Goal: Check status: Check status

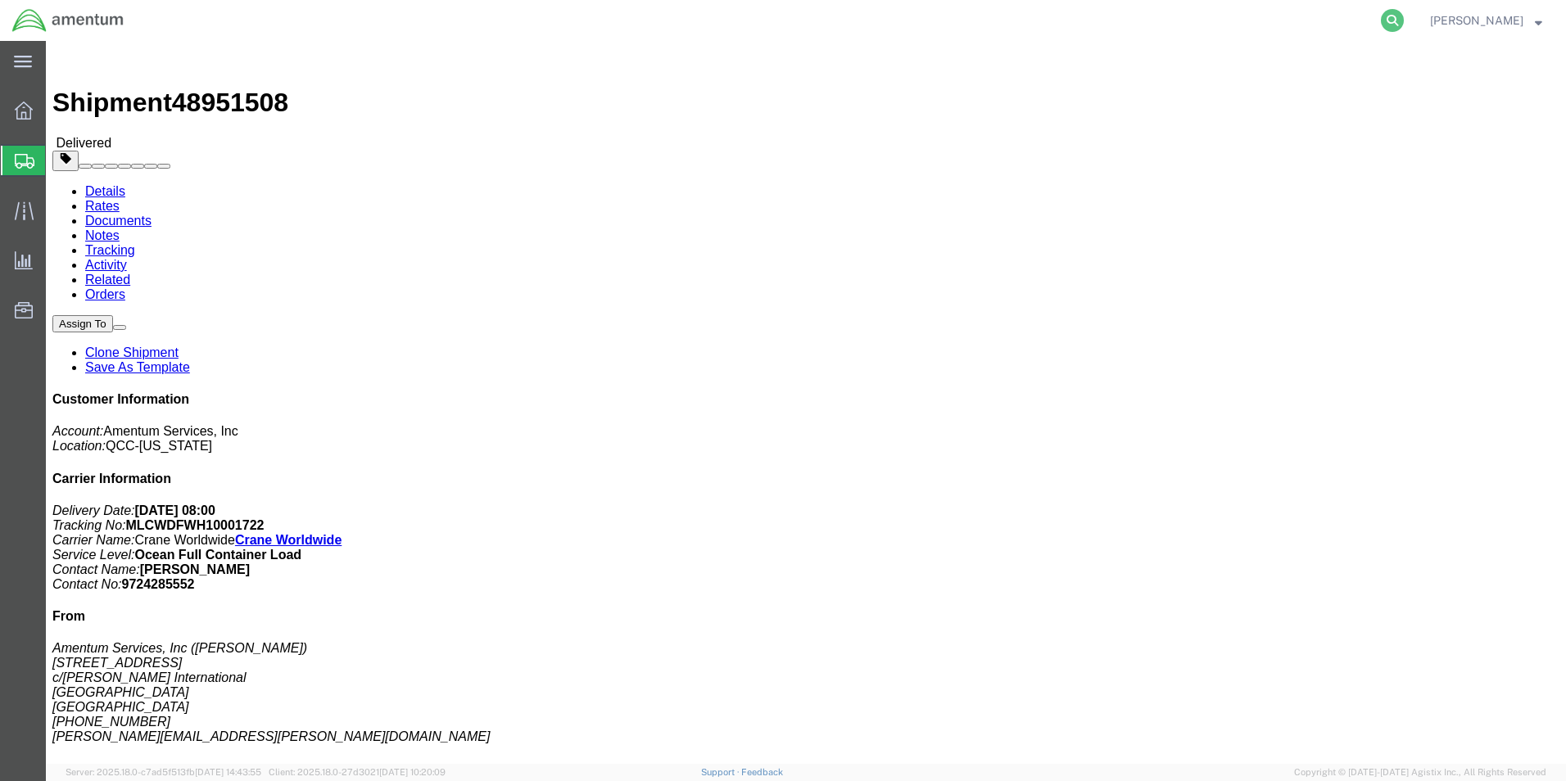
click at [1386, 18] on icon at bounding box center [1392, 20] width 23 height 23
paste input "392836886330"
type input "392836886330"
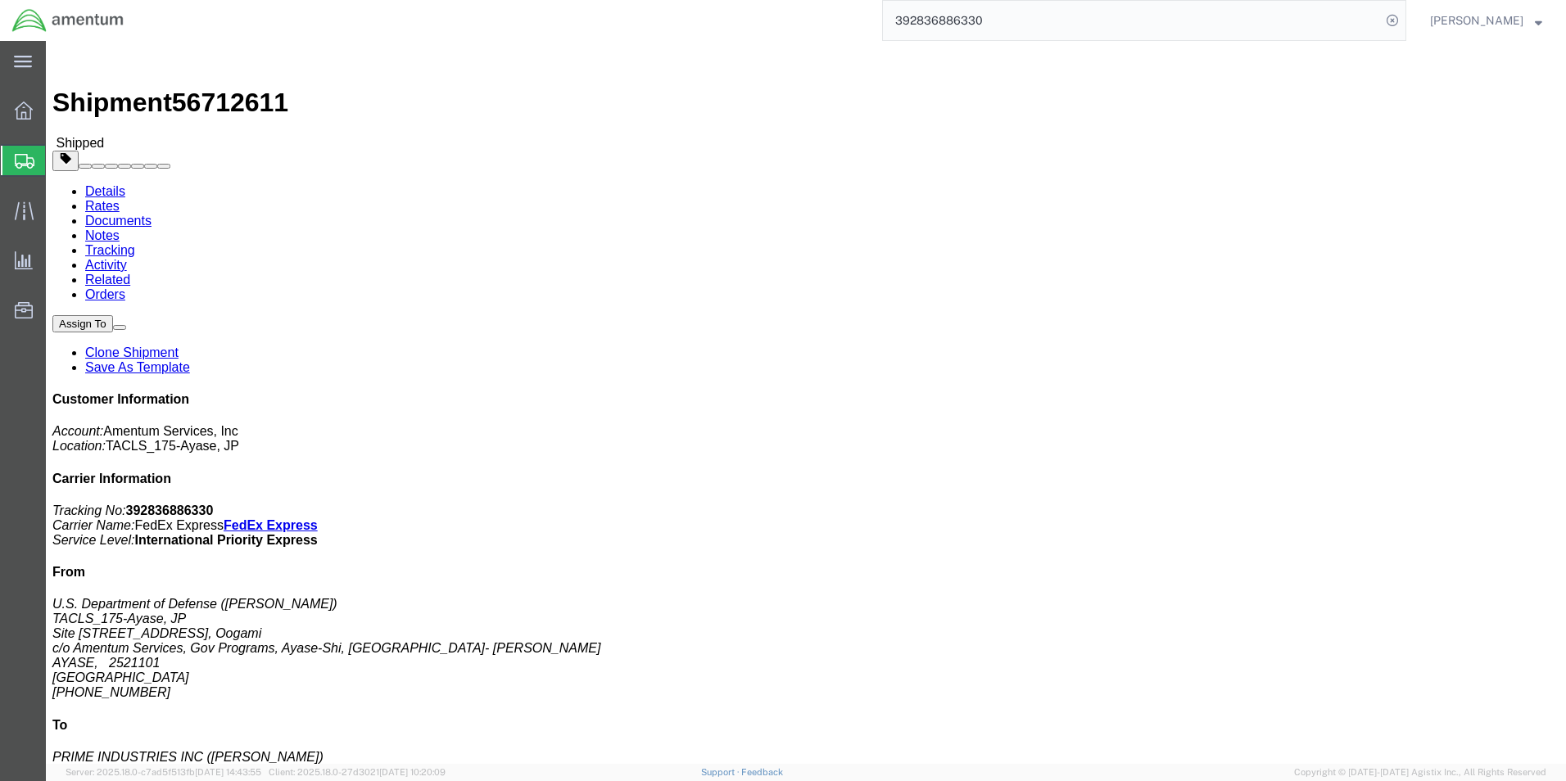
scroll to position [164, 0]
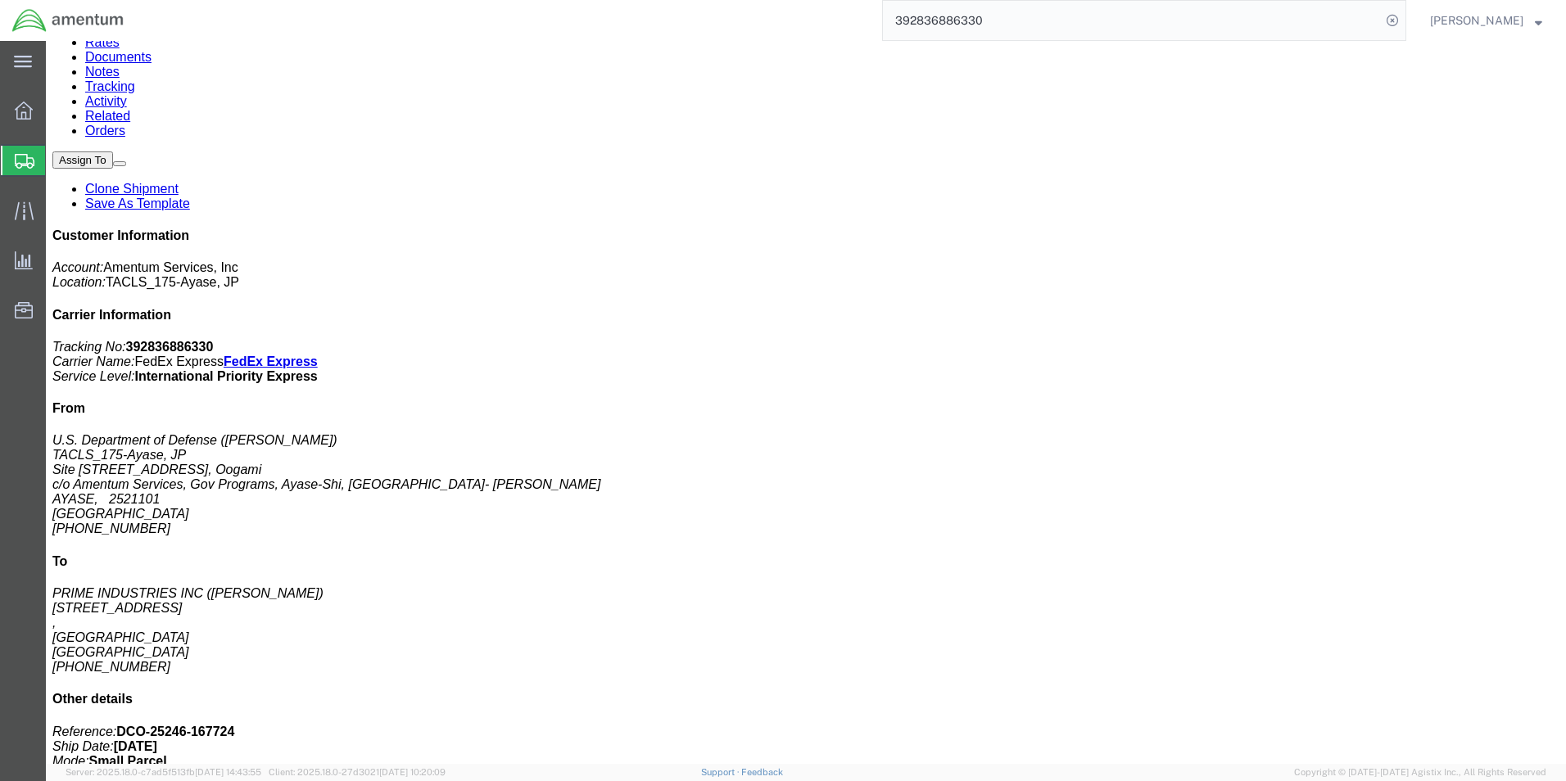
click h3 "INDICATOR,WX-1000 STORMSCOPE CRT DISPLAY"
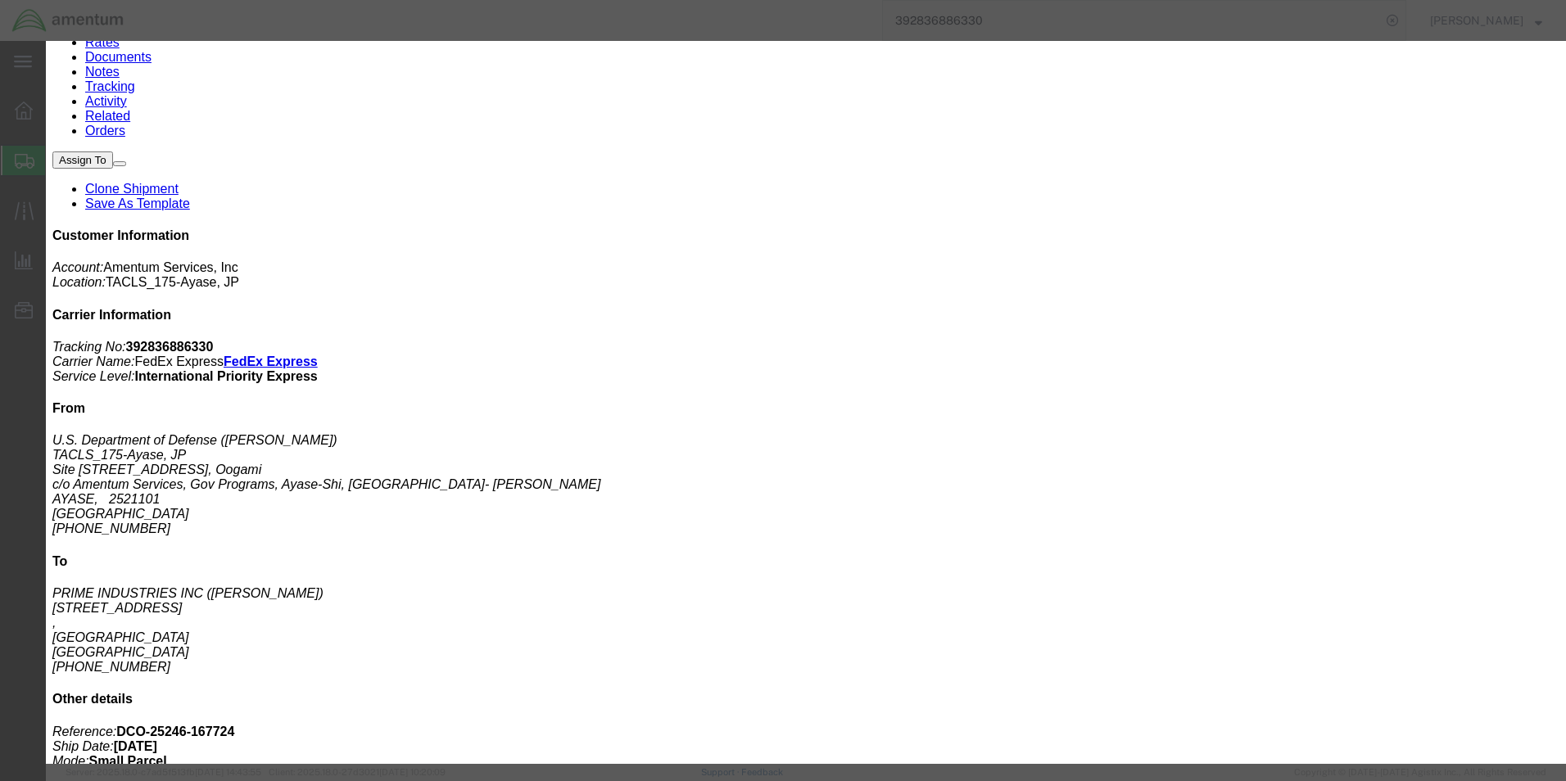
click button "button"
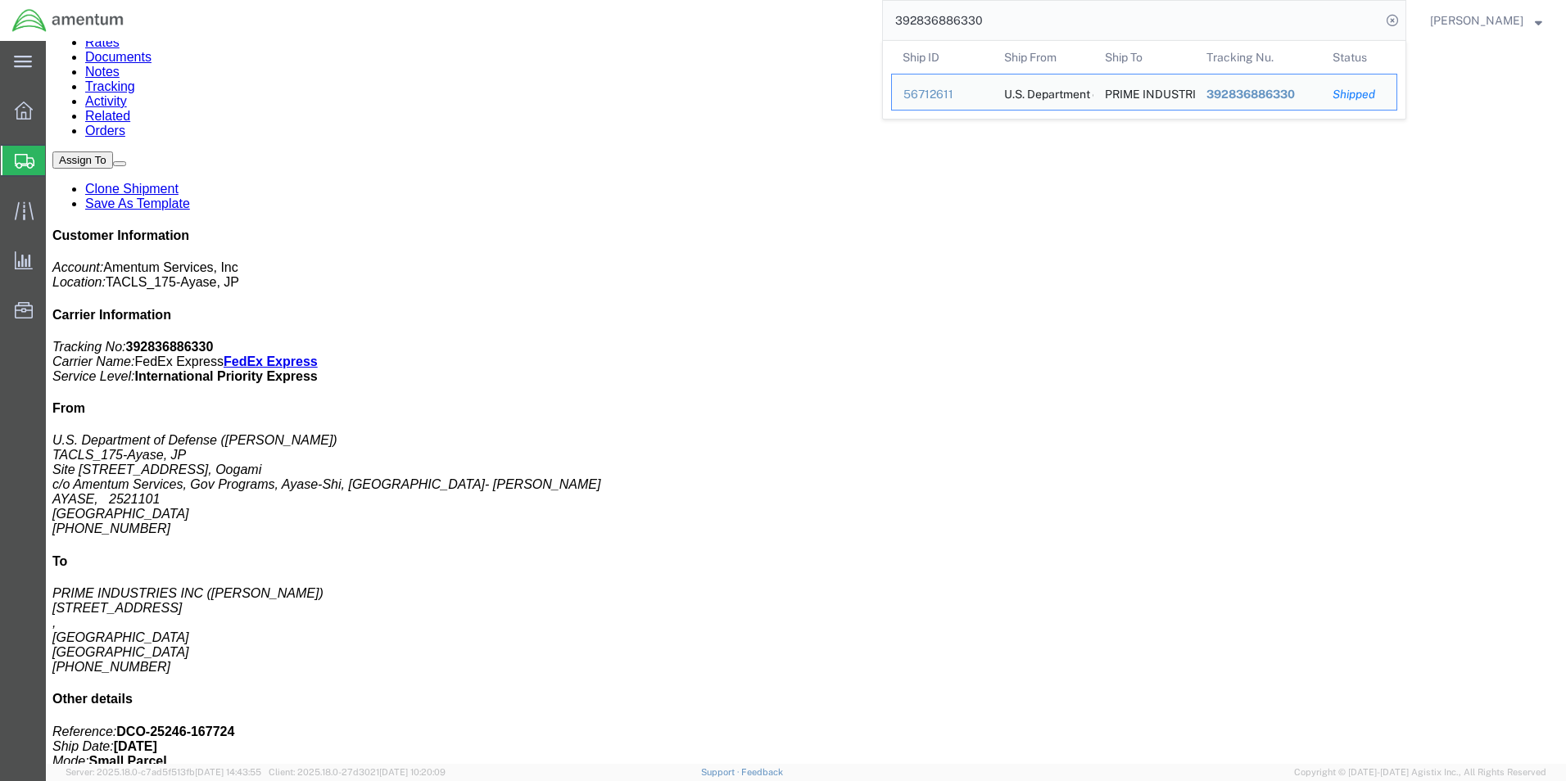
drag, startPoint x: 1042, startPoint y: 27, endPoint x: 807, endPoint y: 20, distance: 234.3
click at [807, 19] on div "392836886330 Ship ID Ship From Ship To Tracking Nu. Status Ship ID 56712611 Shi…" at bounding box center [771, 20] width 1270 height 41
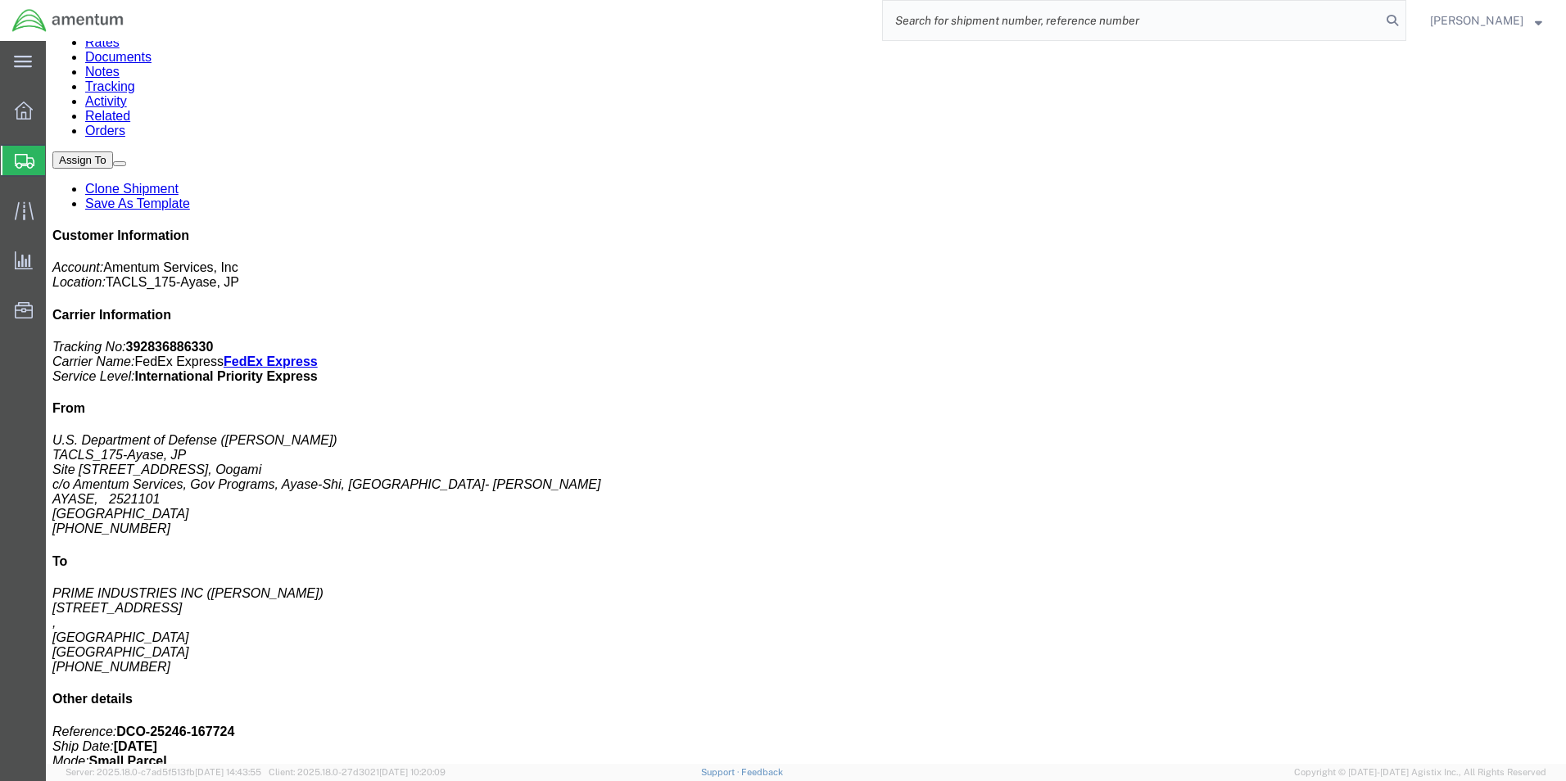
paste input "392877568620"
type input "392877568620"
click p "Total value: 2875.00 USD"
